Goal: Task Accomplishment & Management: Use online tool/utility

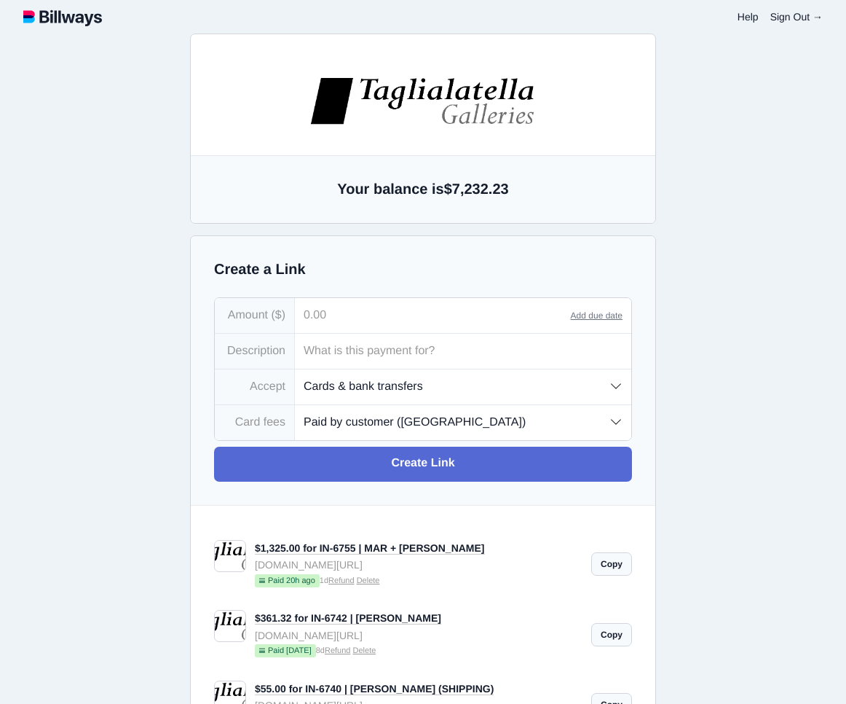
select select "customer"
click at [354, 315] on input "tel" at bounding box center [433, 315] width 276 height 35
type input "6,000.00"
click at [373, 347] on input "text" at bounding box center [463, 351] width 336 height 35
type input "IN-6711 | ASHWIN (REMAINING BALANCE)"
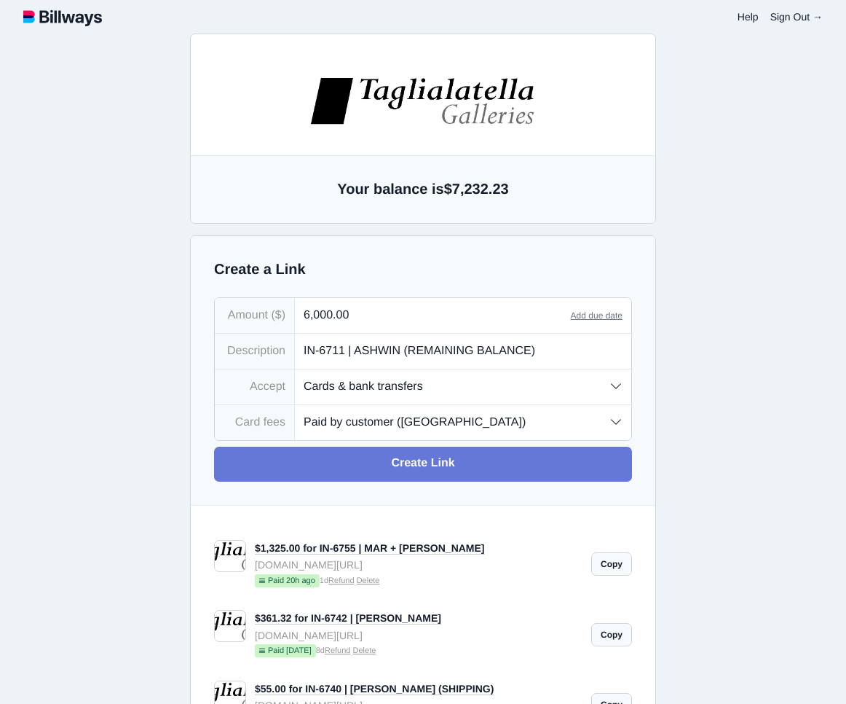
click at [449, 465] on link "Create Link" at bounding box center [423, 463] width 418 height 35
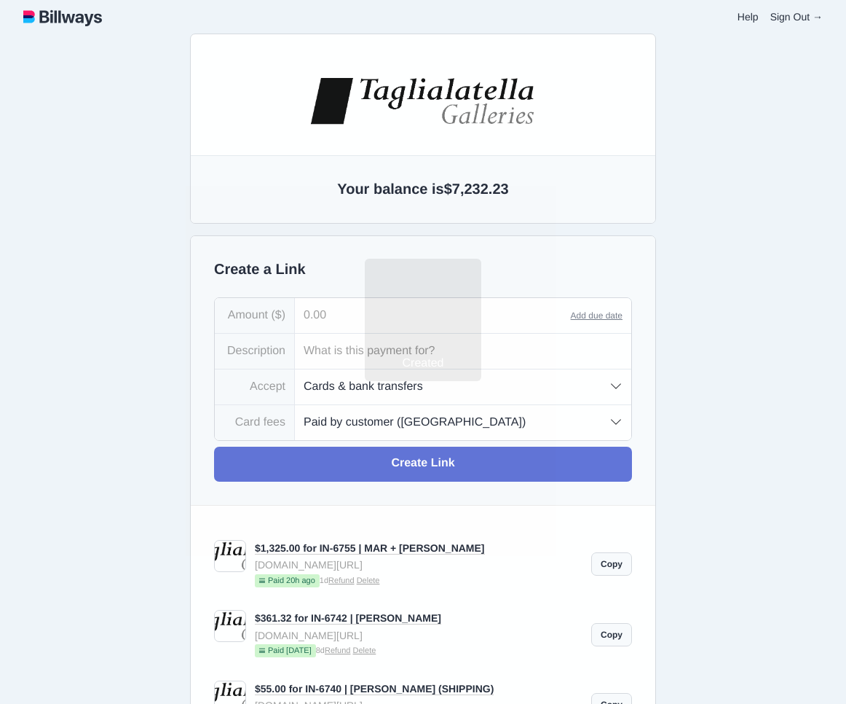
type input "[EMAIL_ADDRESS][DOMAIN_NAME]"
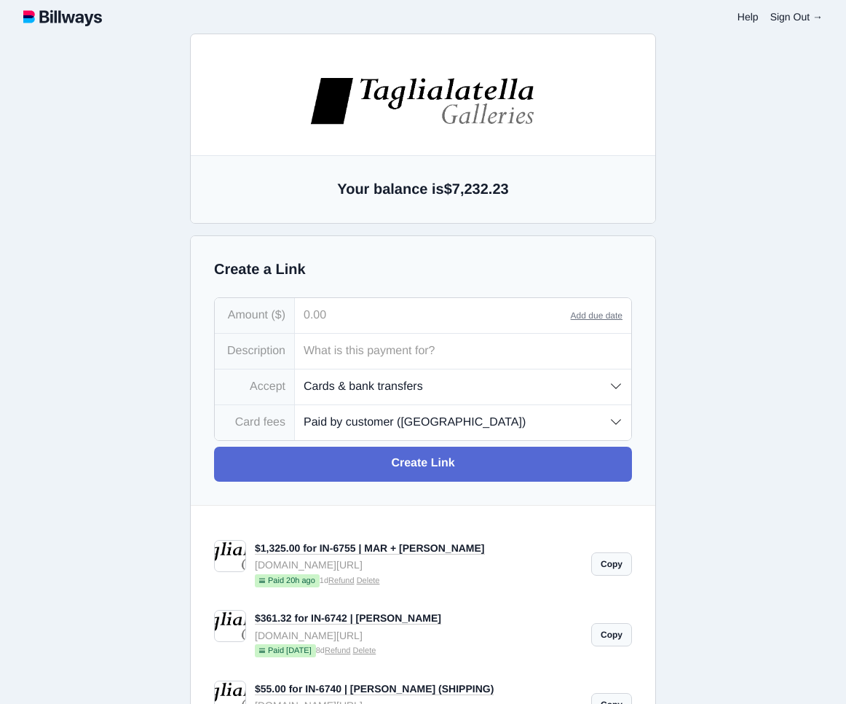
type input "[EMAIL_ADDRESS][DOMAIN_NAME]"
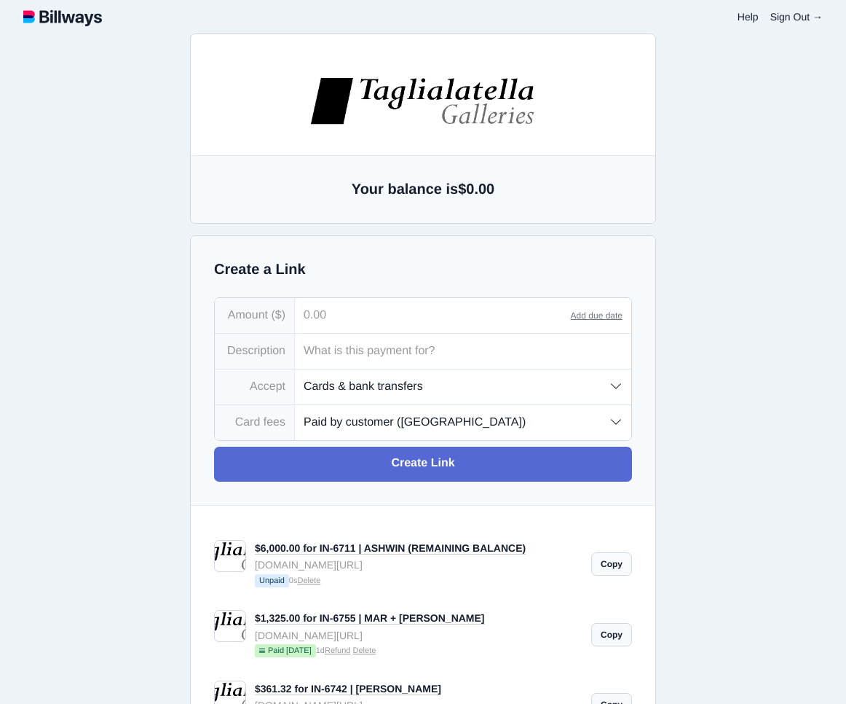
click at [614, 568] on link "Copy" at bounding box center [611, 563] width 41 height 23
